Goal: Transaction & Acquisition: Download file/media

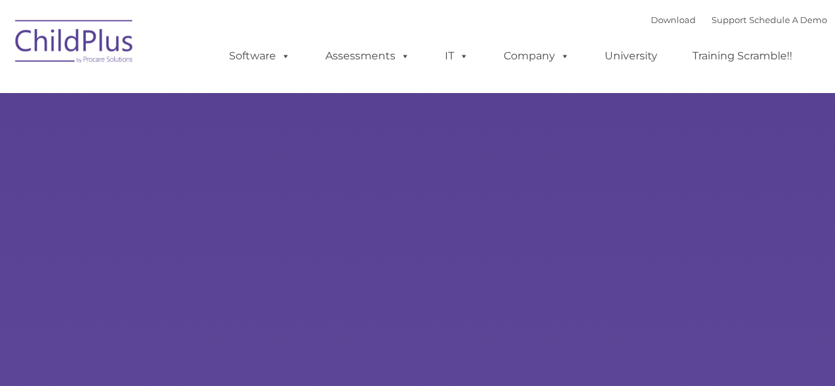
type input ""
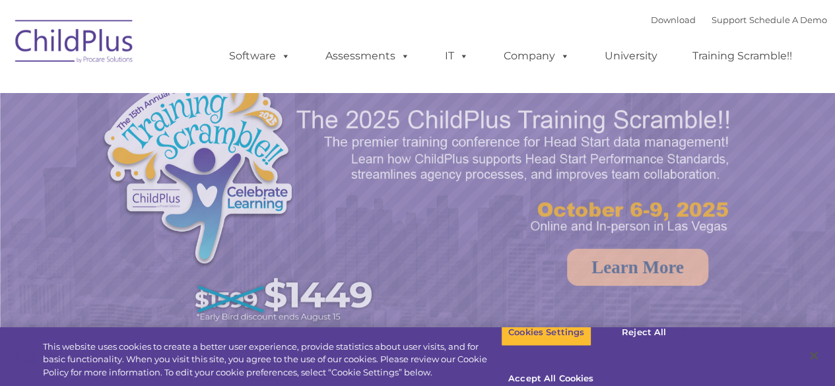
select select "MEDIUM"
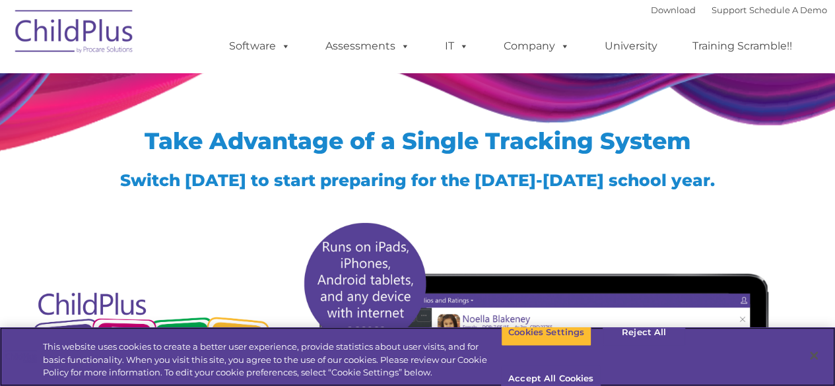
scroll to position [3, 0]
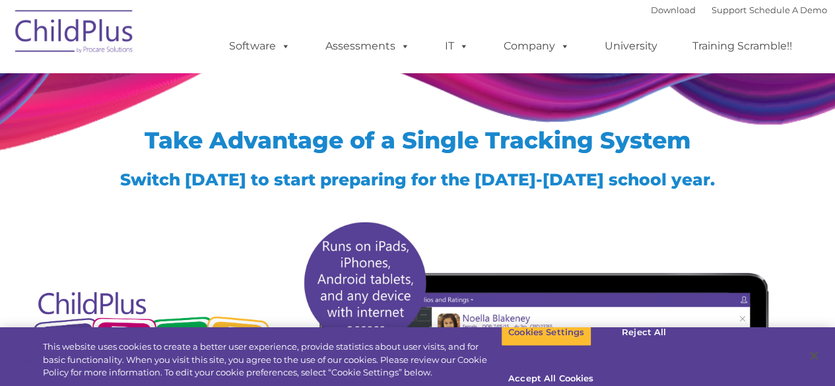
click at [661, 17] on div "Download Support | Schedule A Demo " at bounding box center [739, 10] width 176 height 20
click at [659, 13] on link "Download" at bounding box center [673, 10] width 45 height 11
